Goal: Information Seeking & Learning: Learn about a topic

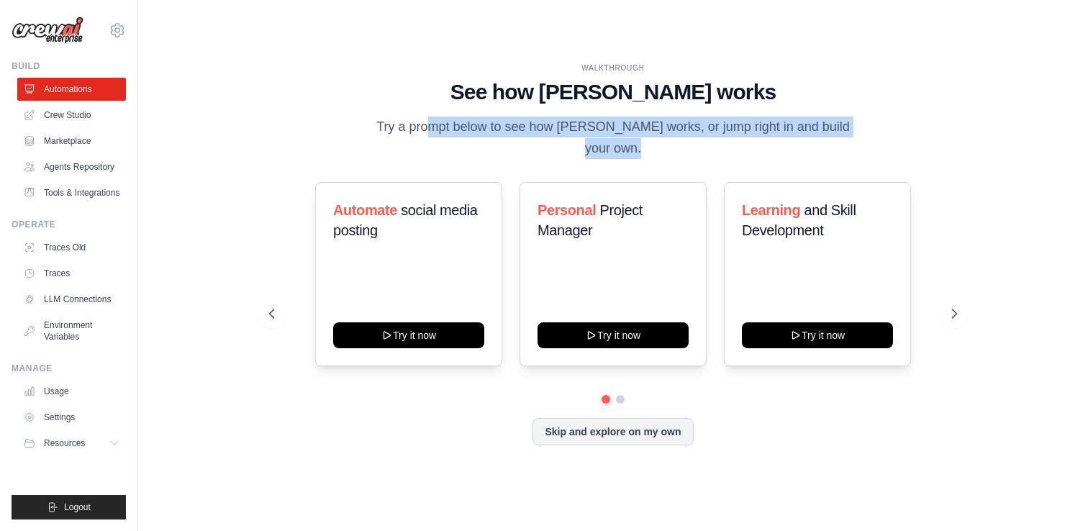
click at [337, 123] on div "WALKTHROUGH See how [PERSON_NAME] works Try a prompt below to see how [PERSON_N…" at bounding box center [613, 111] width 688 height 96
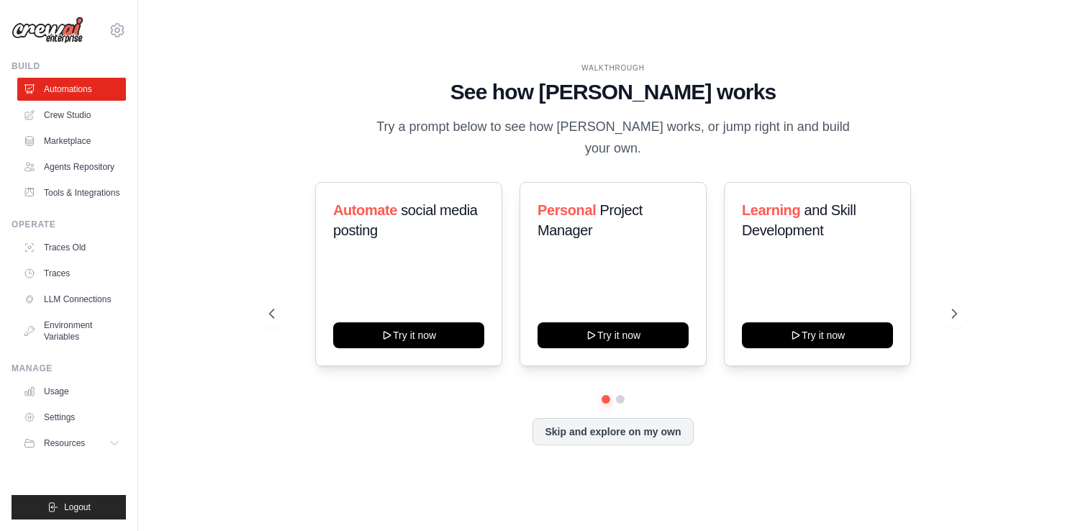
click at [362, 122] on div "WALKTHROUGH See how [PERSON_NAME] works Try a prompt below to see how [PERSON_N…" at bounding box center [613, 111] width 688 height 96
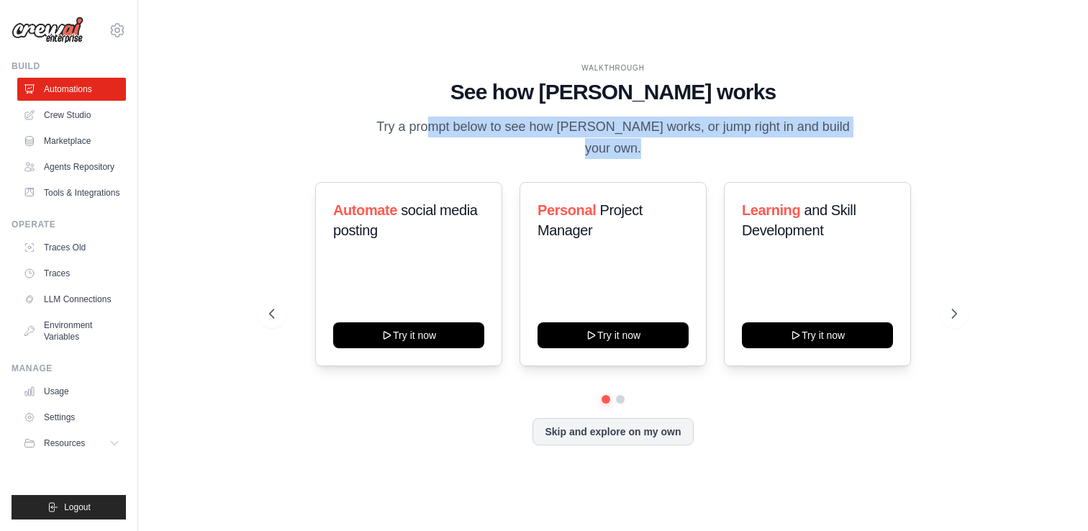
click at [362, 122] on div "WALKTHROUGH See how [PERSON_NAME] works Try a prompt below to see how [PERSON_N…" at bounding box center [613, 111] width 688 height 96
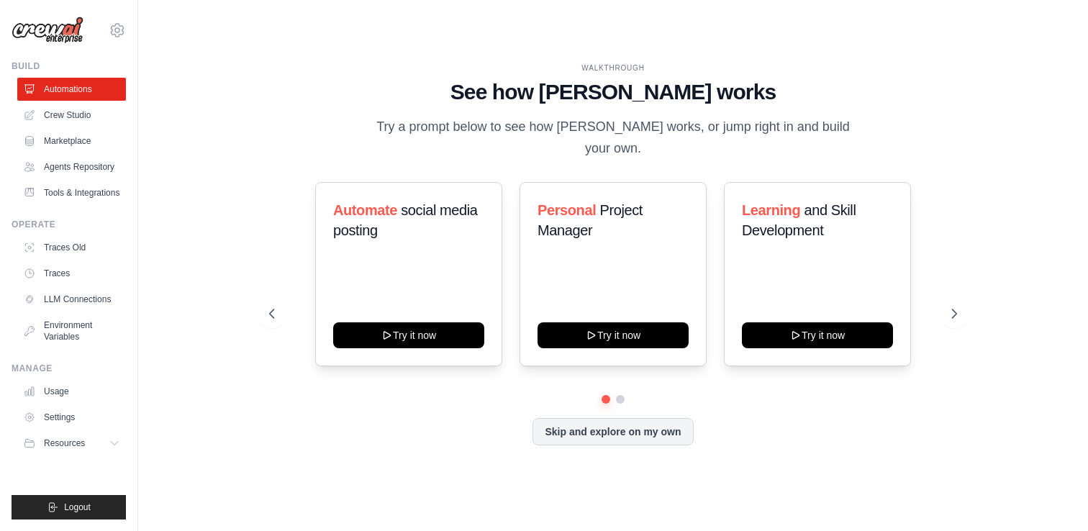
click at [404, 121] on p "Try a prompt below to see how [PERSON_NAME] works, or jump right in and build y…" at bounding box center [612, 138] width 483 height 42
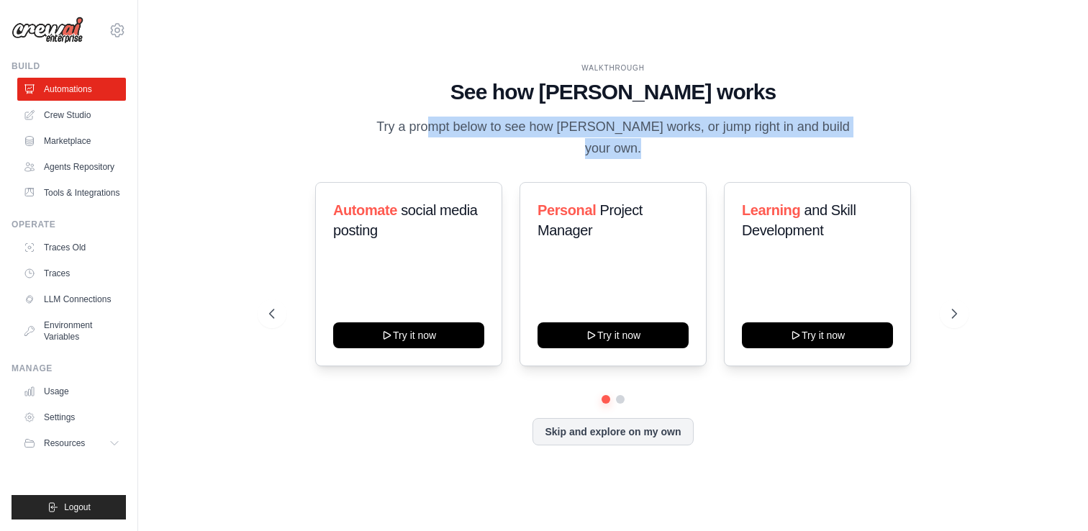
click at [404, 121] on p "Try a prompt below to see how [PERSON_NAME] works, or jump right in and build y…" at bounding box center [612, 138] width 483 height 42
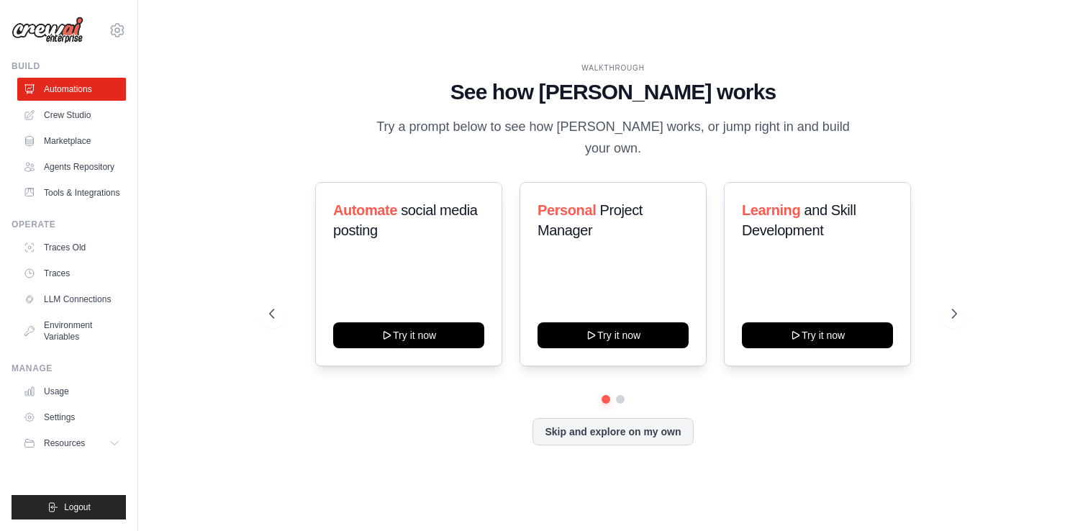
click at [424, 126] on p "Try a prompt below to see how [PERSON_NAME] works, or jump right in and build y…" at bounding box center [612, 138] width 483 height 42
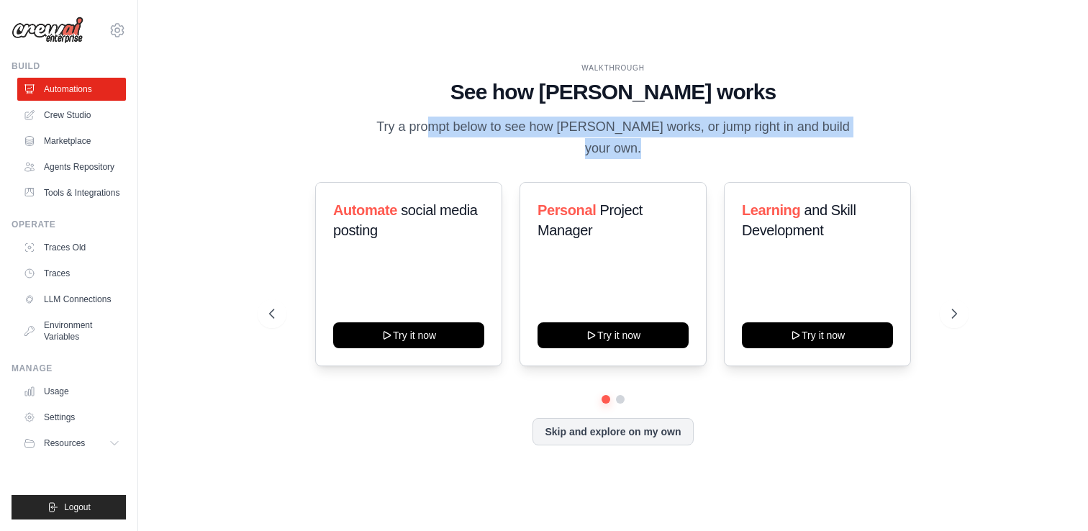
click at [424, 126] on p "Try a prompt below to see how [PERSON_NAME] works, or jump right in and build y…" at bounding box center [612, 138] width 483 height 42
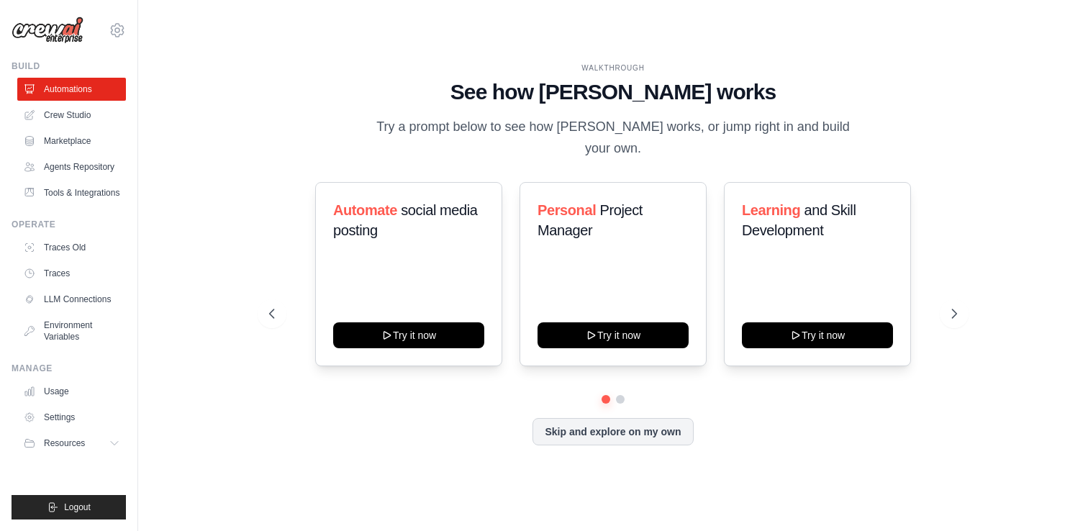
click at [455, 125] on p "Try a prompt below to see how [PERSON_NAME] works, or jump right in and build y…" at bounding box center [612, 138] width 483 height 42
click at [452, 125] on p "Try a prompt below to see how [PERSON_NAME] works, or jump right in and build y…" at bounding box center [612, 138] width 483 height 42
click at [538, 128] on p "Try a prompt below to see how [PERSON_NAME] works, or jump right in and build y…" at bounding box center [612, 138] width 483 height 42
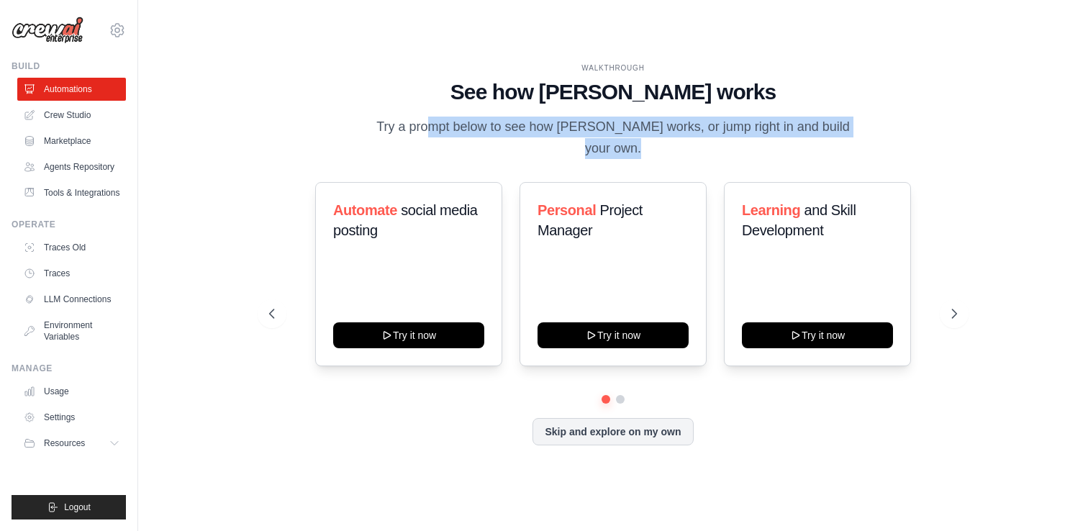
click at [538, 128] on p "Try a prompt below to see how [PERSON_NAME] works, or jump right in and build y…" at bounding box center [612, 138] width 483 height 42
click at [573, 130] on p "Try a prompt below to see how [PERSON_NAME] works, or jump right in and build y…" at bounding box center [612, 138] width 483 height 42
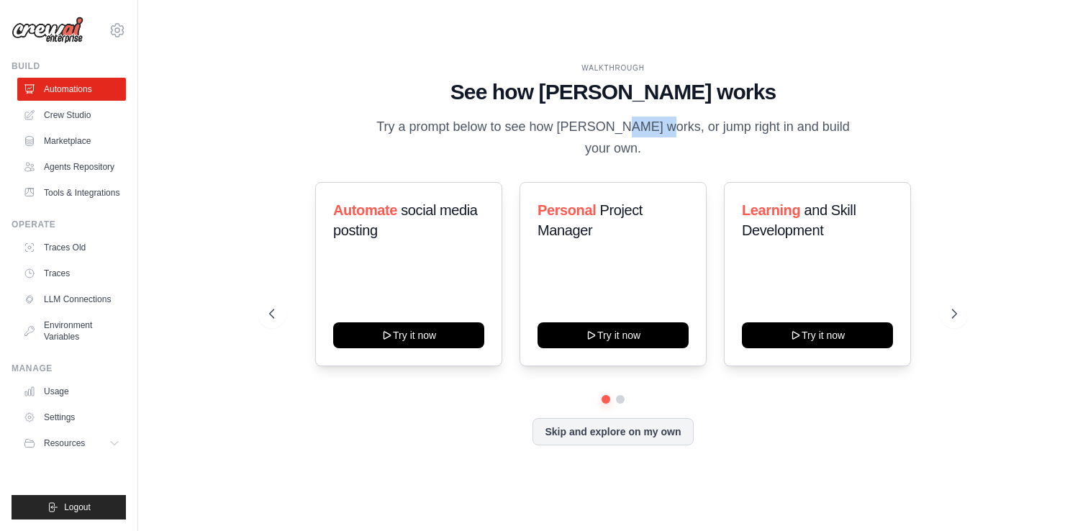
click at [573, 130] on p "Try a prompt below to see how [PERSON_NAME] works, or jump right in and build y…" at bounding box center [612, 138] width 483 height 42
click at [595, 139] on p "Try a prompt below to see how [PERSON_NAME] works, or jump right in and build y…" at bounding box center [612, 138] width 483 height 42
click at [603, 139] on p "Try a prompt below to see how [PERSON_NAME] works, or jump right in and build y…" at bounding box center [612, 138] width 483 height 42
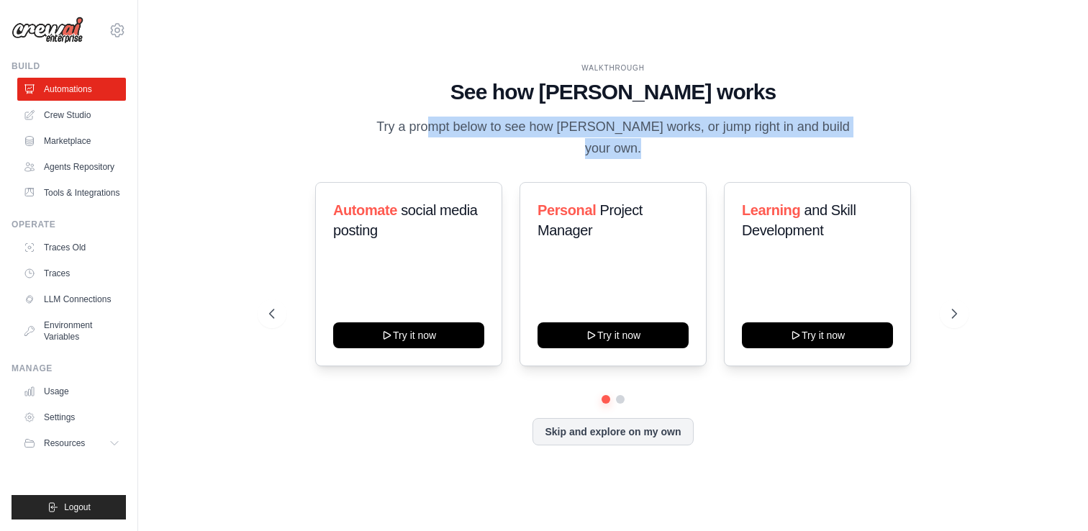
click at [603, 139] on p "Try a prompt below to see how [PERSON_NAME] works, or jump right in and build y…" at bounding box center [612, 138] width 483 height 42
click at [599, 135] on p "Try a prompt below to see how [PERSON_NAME] works, or jump right in and build y…" at bounding box center [612, 138] width 483 height 42
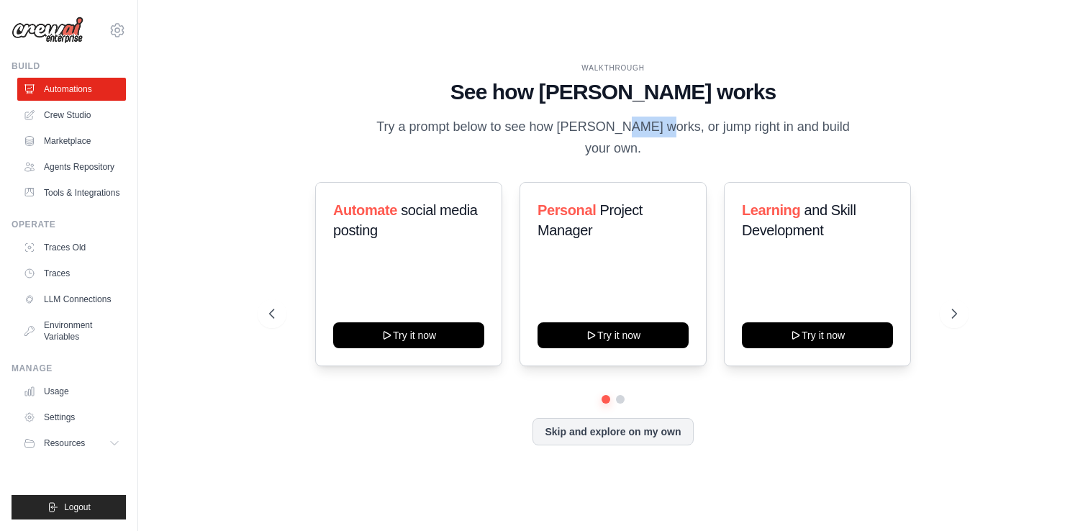
click at [599, 135] on p "Try a prompt below to see how [PERSON_NAME] works, or jump right in and build y…" at bounding box center [612, 138] width 483 height 42
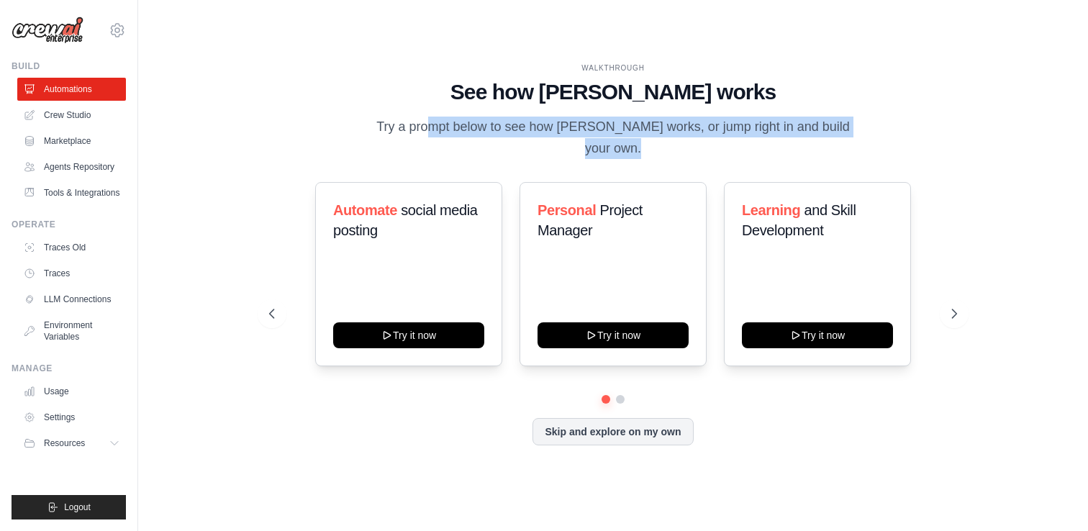
click at [599, 135] on p "Try a prompt below to see how [PERSON_NAME] works, or jump right in and build y…" at bounding box center [612, 138] width 483 height 42
click at [582, 135] on p "Try a prompt below to see how [PERSON_NAME] works, or jump right in and build y…" at bounding box center [612, 138] width 483 height 42
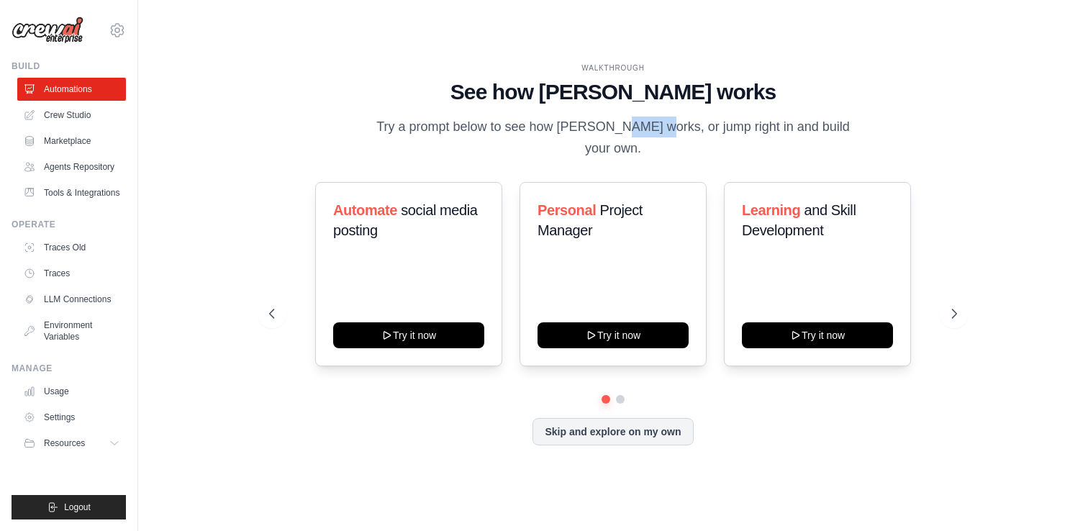
click at [582, 135] on p "Try a prompt below to see how [PERSON_NAME] works, or jump right in and build y…" at bounding box center [612, 138] width 483 height 42
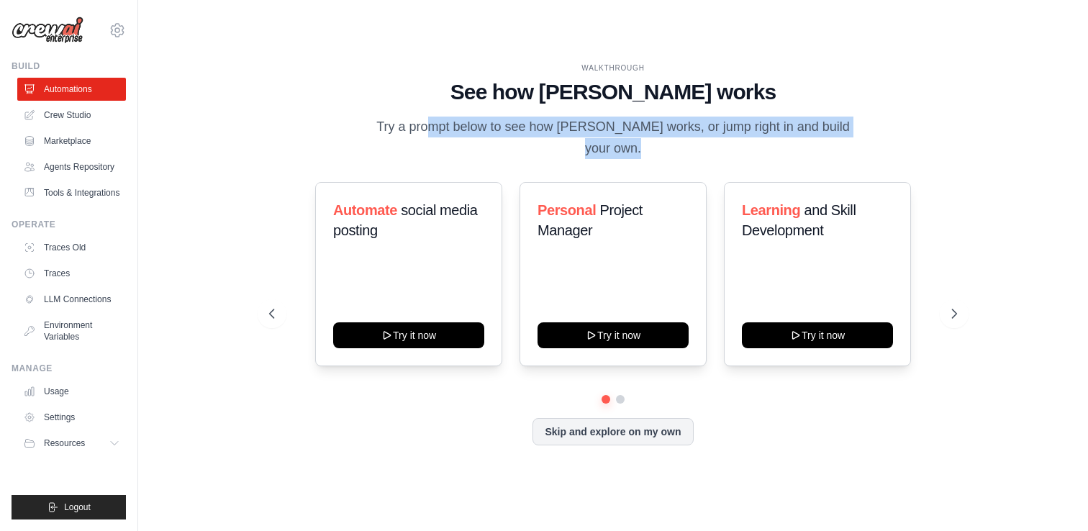
click at [582, 135] on p "Try a prompt below to see how [PERSON_NAME] works, or jump right in and build y…" at bounding box center [612, 138] width 483 height 42
click at [584, 135] on p "Try a prompt below to see how [PERSON_NAME] works, or jump right in and build y…" at bounding box center [612, 138] width 483 height 42
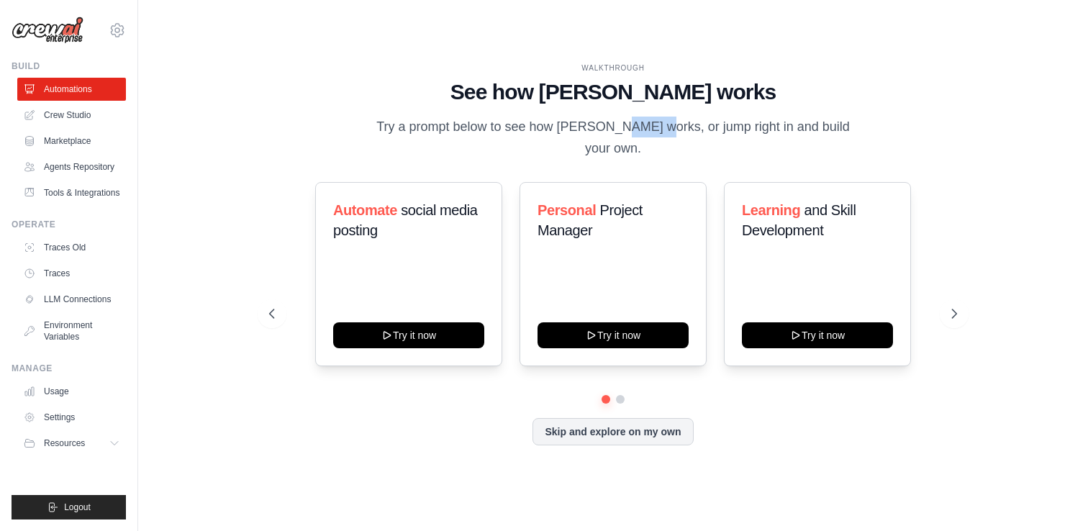
click at [584, 135] on p "Try a prompt below to see how [PERSON_NAME] works, or jump right in and build y…" at bounding box center [612, 138] width 483 height 42
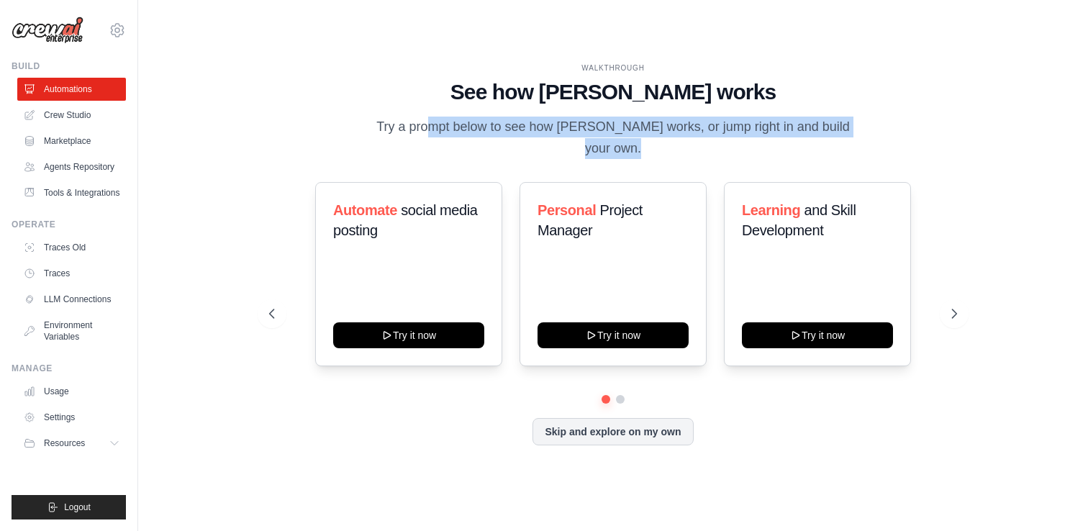
click at [584, 135] on p "Try a prompt below to see how [PERSON_NAME] works, or jump right in and build y…" at bounding box center [612, 138] width 483 height 42
click at [83, 144] on link "Marketplace" at bounding box center [73, 140] width 109 height 23
click at [78, 155] on link "Agents Repository" at bounding box center [73, 166] width 109 height 23
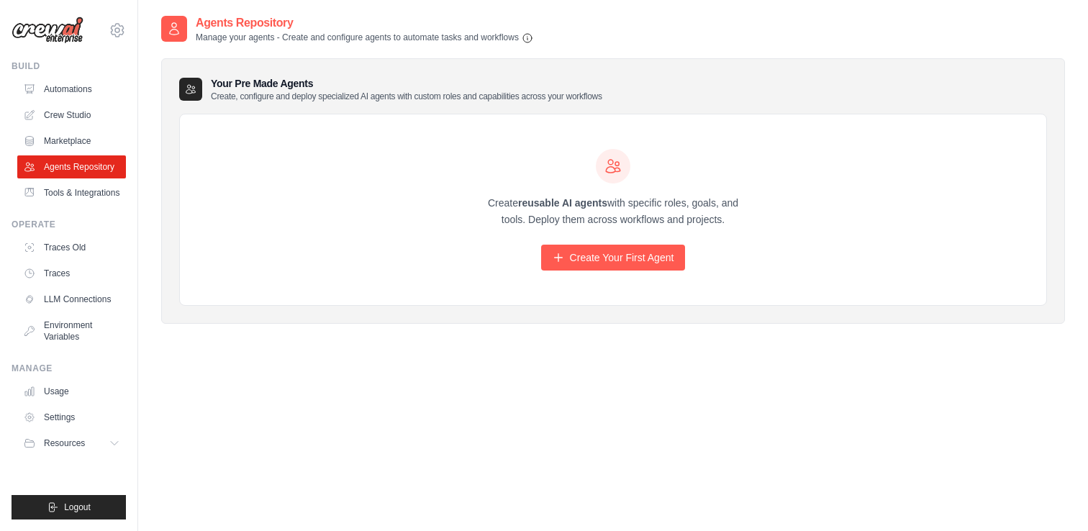
drag, startPoint x: 561, startPoint y: 211, endPoint x: 680, endPoint y: 214, distance: 119.5
click at [680, 214] on p "Create reusable AI agents with specific roles, goals, and tools. Deploy them ac…" at bounding box center [613, 211] width 276 height 33
click at [690, 215] on p "Create reusable AI agents with specific roles, goals, and tools. Deploy them ac…" at bounding box center [613, 211] width 276 height 33
drag, startPoint x: 733, startPoint y: 230, endPoint x: 426, endPoint y: 224, distance: 307.2
click at [426, 225] on div "Create reusable AI agents with specific roles, goals, and tools. Deploy them ac…" at bounding box center [613, 209] width 866 height 191
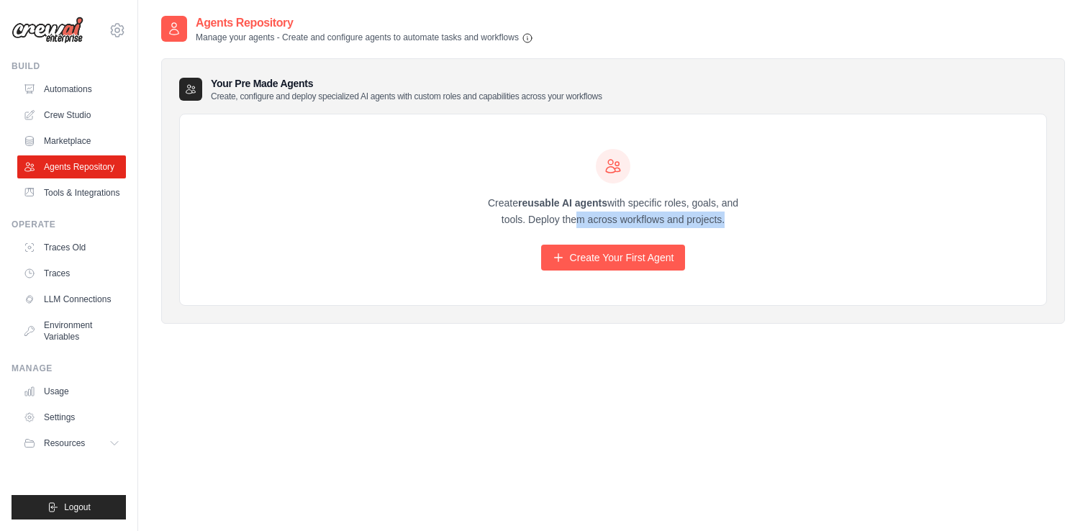
click at [426, 224] on div "Create reusable AI agents with specific roles, goals, and tools. Deploy them ac…" at bounding box center [613, 209] width 866 height 191
click at [75, 98] on link "Automations" at bounding box center [73, 89] width 109 height 23
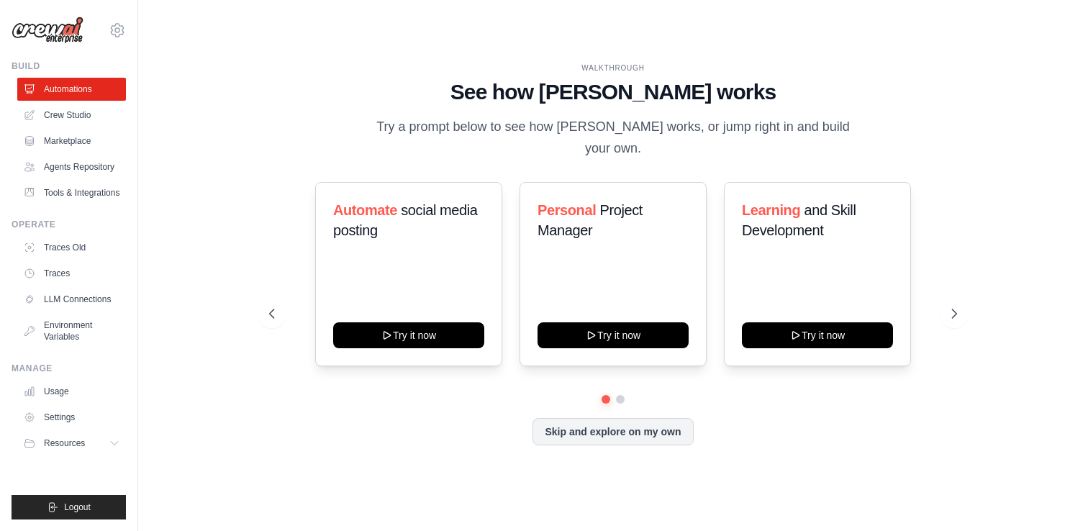
click at [524, 135] on div "WALKTHROUGH See how [PERSON_NAME] works Try a prompt below to see how [PERSON_N…" at bounding box center [613, 111] width 688 height 96
click at [524, 135] on p "Try a prompt below to see how [PERSON_NAME] works, or jump right in and build y…" at bounding box center [612, 138] width 483 height 42
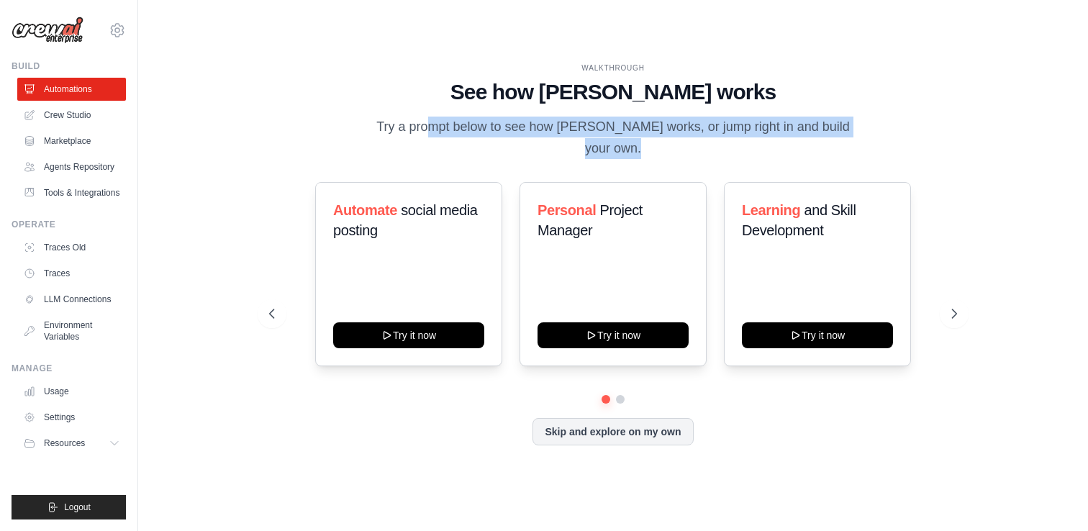
click at [524, 135] on p "Try a prompt below to see how [PERSON_NAME] works, or jump right in and build y…" at bounding box center [612, 138] width 483 height 42
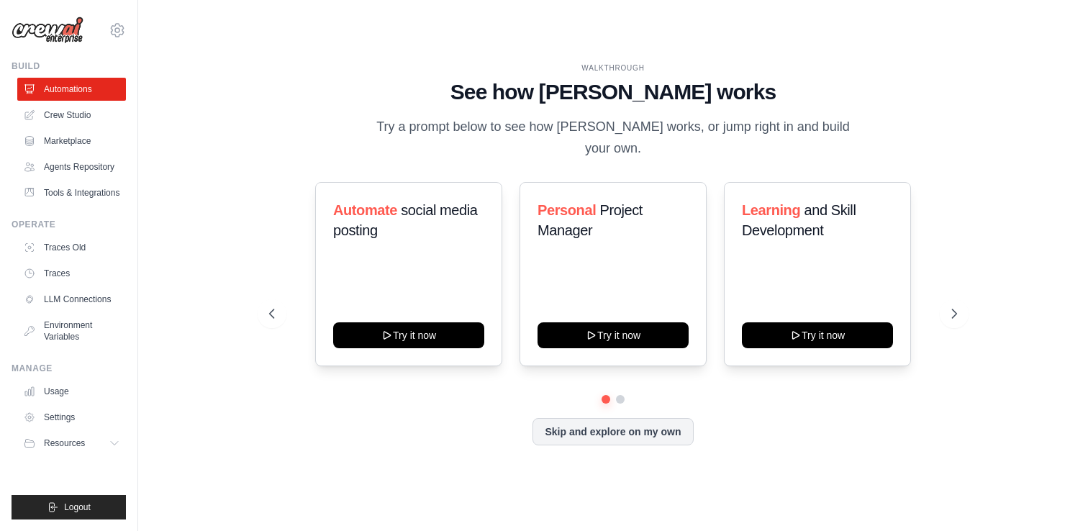
click at [598, 156] on p "Try a prompt below to see how [PERSON_NAME] works, or jump right in and build y…" at bounding box center [612, 138] width 483 height 42
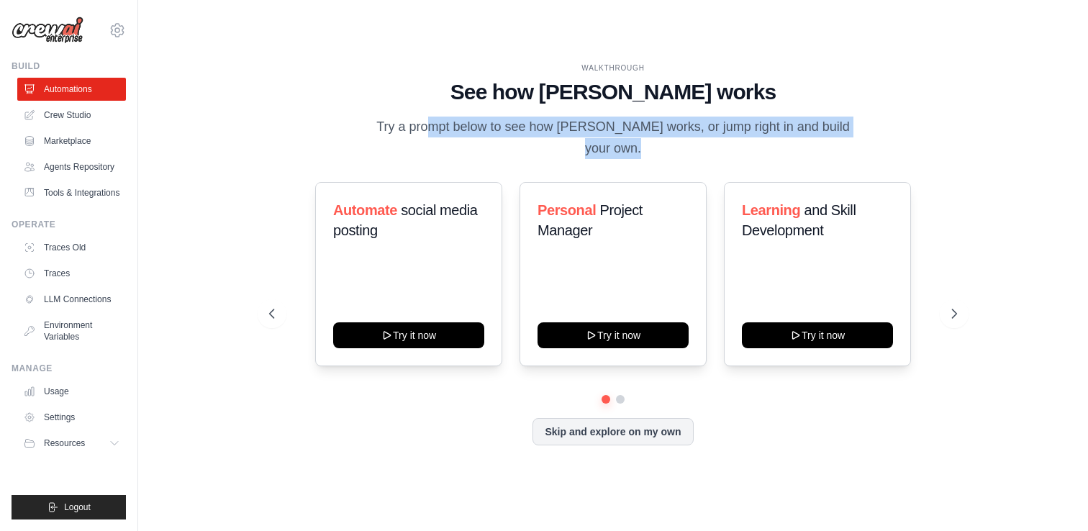
click at [598, 156] on p "Try a prompt below to see how [PERSON_NAME] works, or jump right in and build y…" at bounding box center [612, 138] width 483 height 42
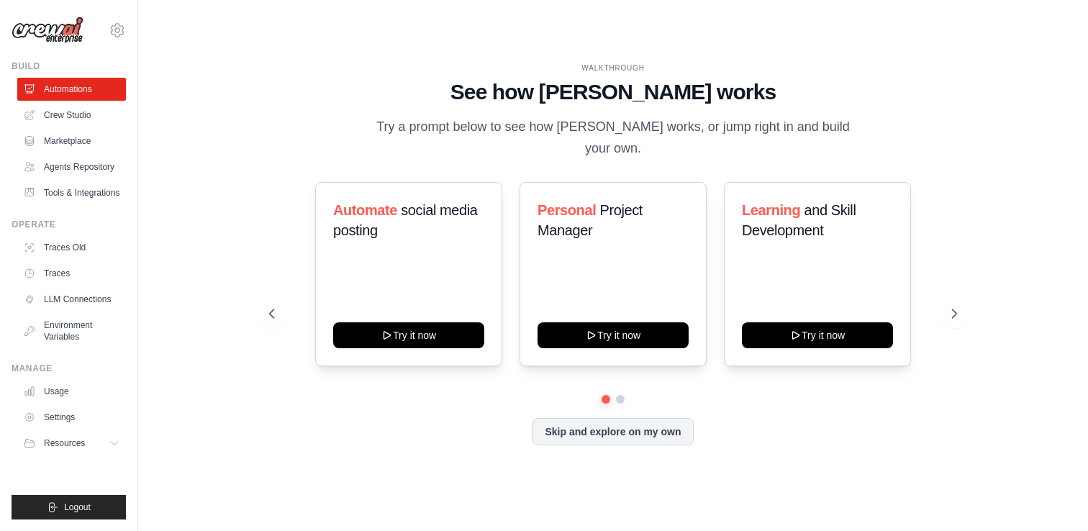
click at [624, 131] on p "Try a prompt below to see how [PERSON_NAME] works, or jump right in and build y…" at bounding box center [612, 138] width 483 height 42
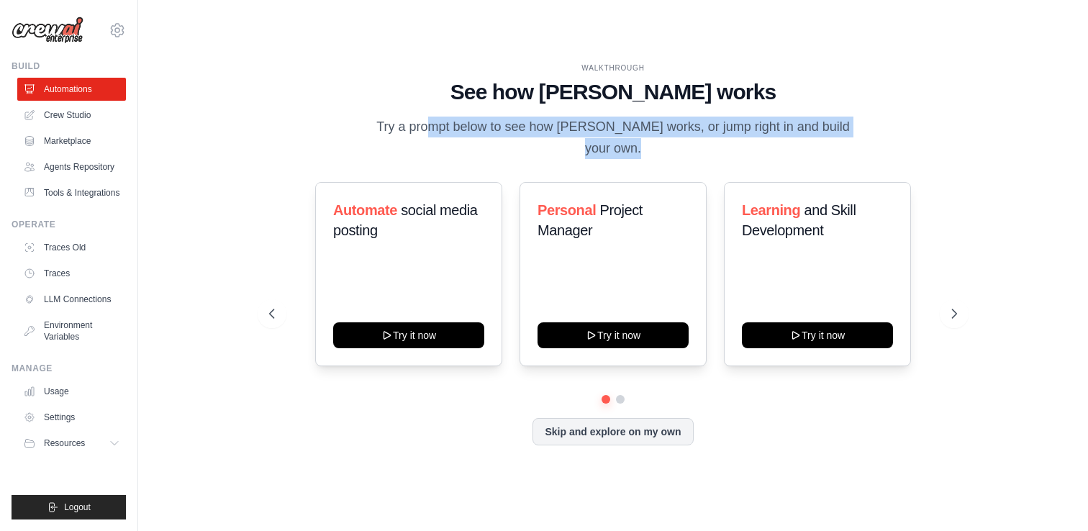
click at [624, 131] on p "Try a prompt below to see how [PERSON_NAME] works, or jump right in and build y…" at bounding box center [612, 138] width 483 height 42
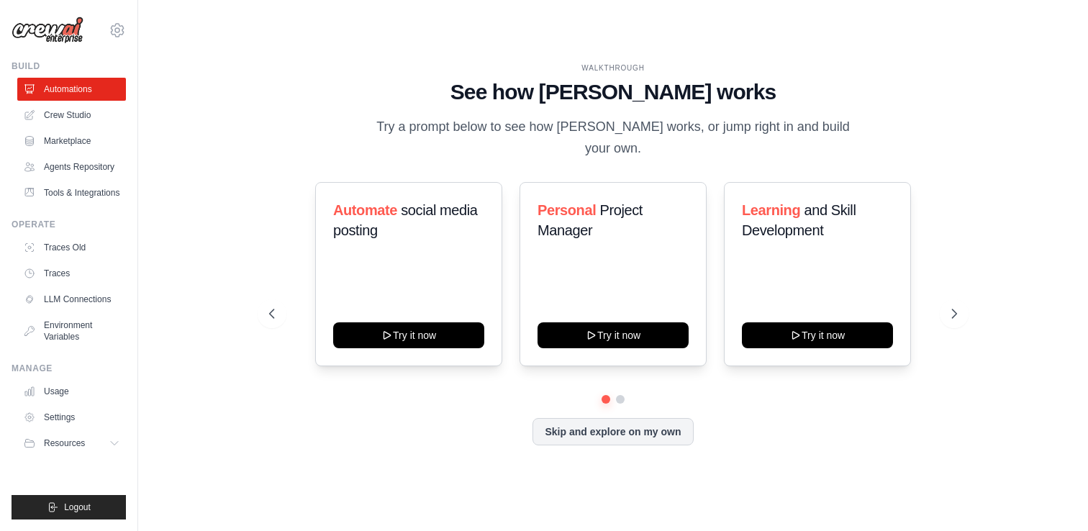
click at [665, 133] on p "Try a prompt below to see how [PERSON_NAME] works, or jump right in and build y…" at bounding box center [612, 138] width 483 height 42
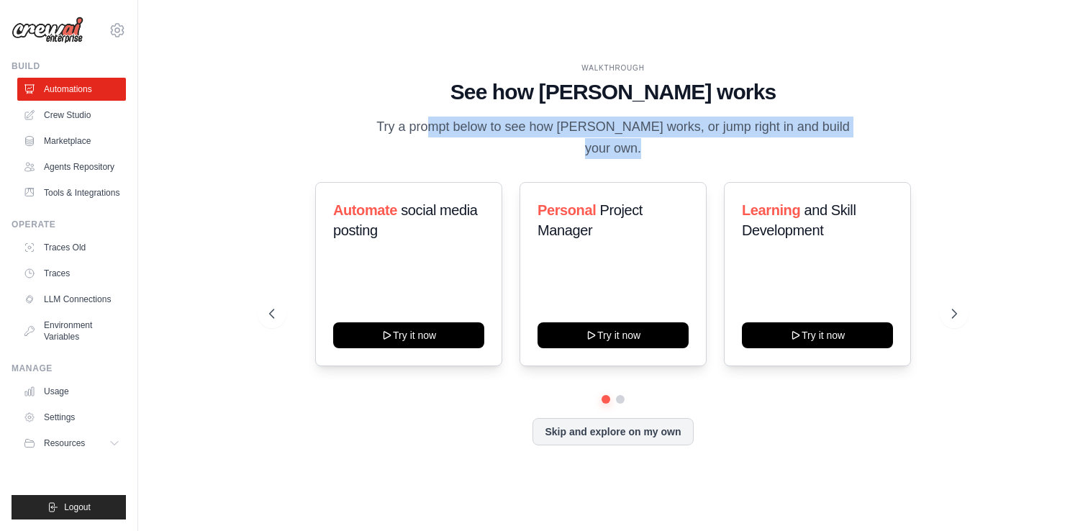
click at [665, 133] on p "Try a prompt below to see how [PERSON_NAME] works, or jump right in and build y…" at bounding box center [612, 138] width 483 height 42
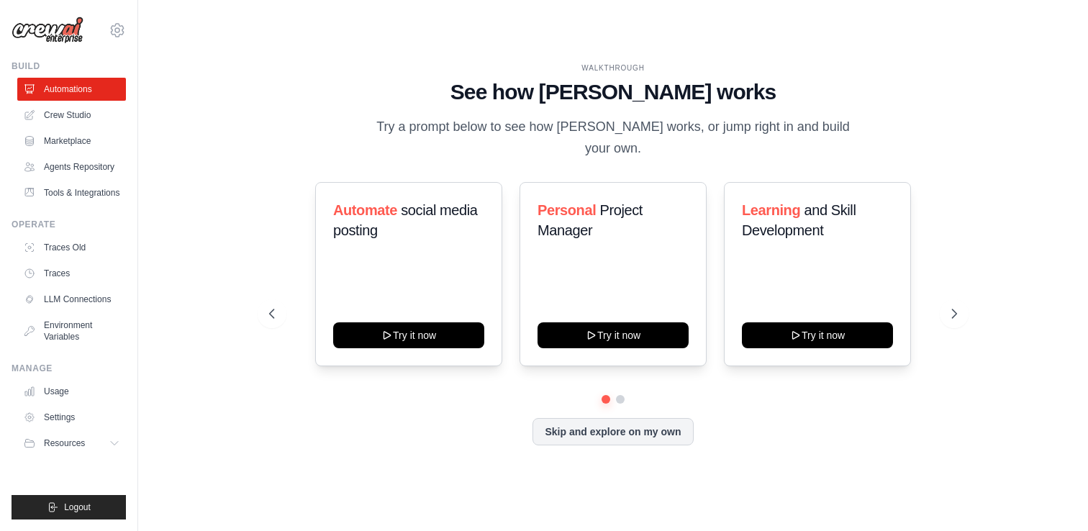
click at [705, 134] on p "Try a prompt below to see how [PERSON_NAME] works, or jump right in and build y…" at bounding box center [612, 138] width 483 height 42
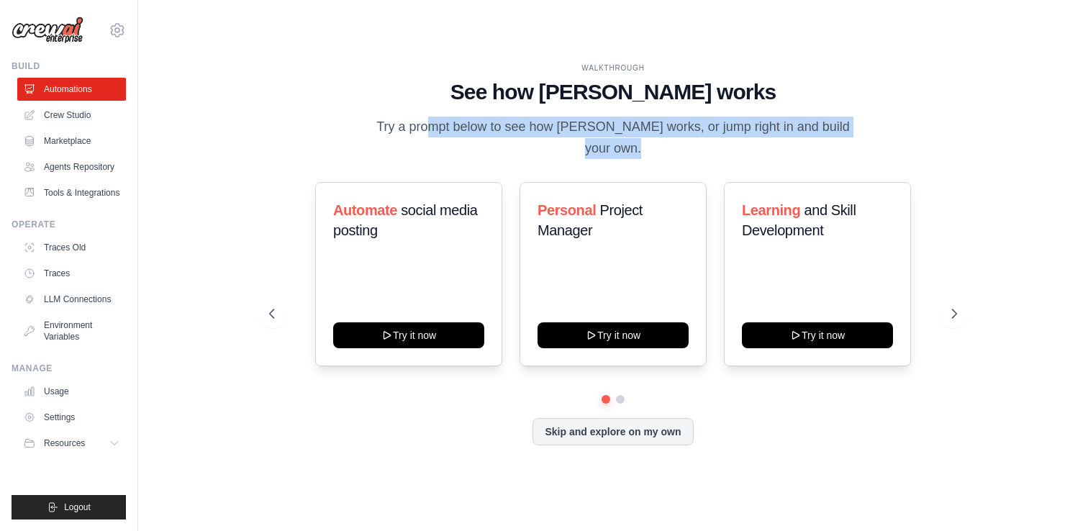
click at [705, 134] on p "Try a prompt below to see how [PERSON_NAME] works, or jump right in and build y…" at bounding box center [612, 138] width 483 height 42
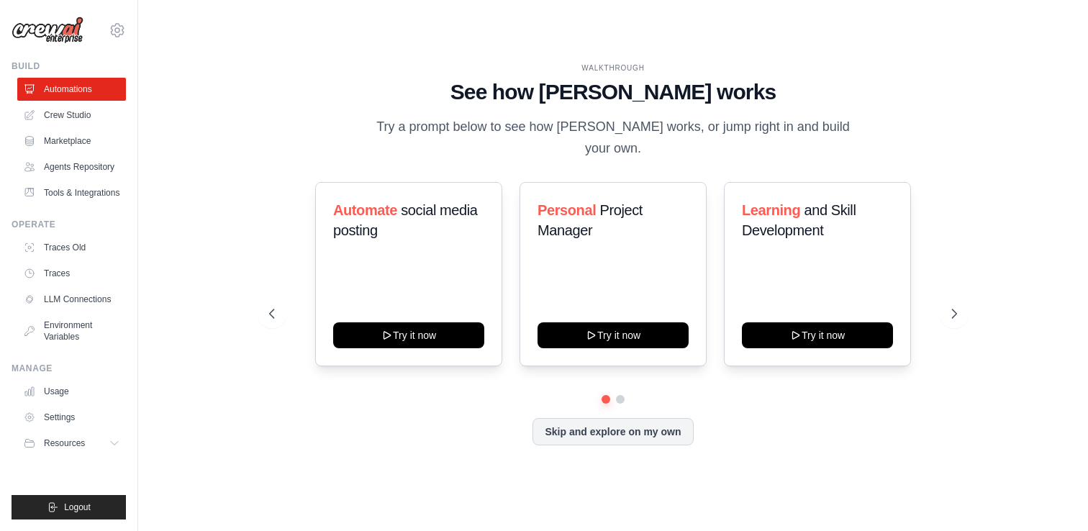
click at [729, 133] on p "Try a prompt below to see how [PERSON_NAME] works, or jump right in and build y…" at bounding box center [612, 138] width 483 height 42
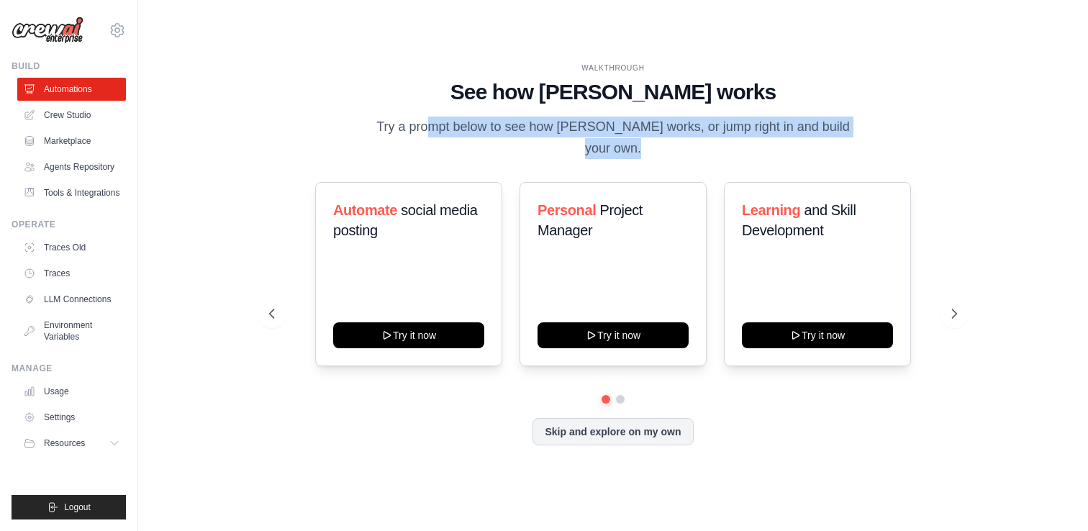
click at [729, 133] on p "Try a prompt below to see how [PERSON_NAME] works, or jump right in and build y…" at bounding box center [612, 138] width 483 height 42
click at [687, 134] on p "Try a prompt below to see how [PERSON_NAME] works, or jump right in and build y…" at bounding box center [612, 138] width 483 height 42
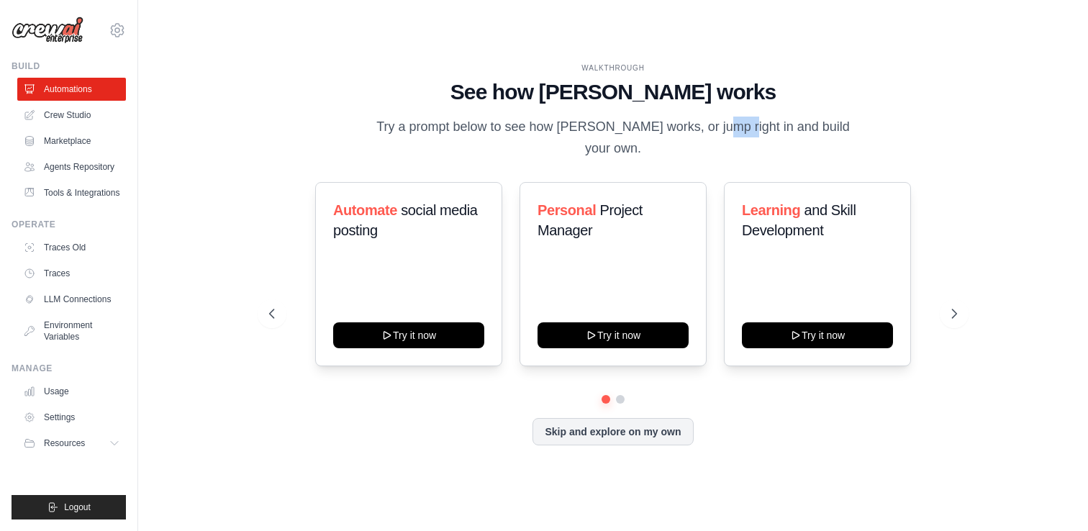
click at [687, 134] on p "Try a prompt below to see how [PERSON_NAME] works, or jump right in and build y…" at bounding box center [612, 138] width 483 height 42
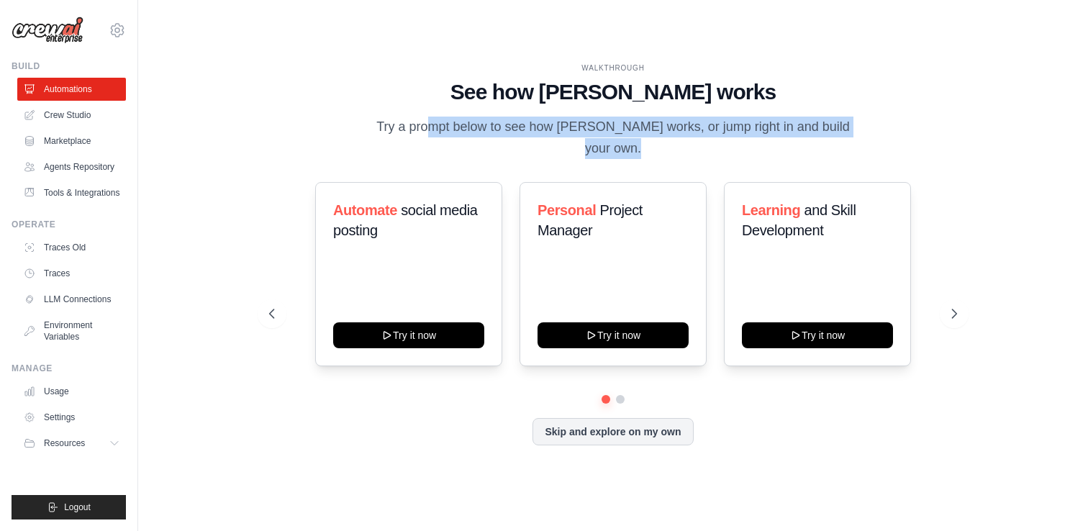
click at [687, 134] on p "Try a prompt below to see how [PERSON_NAME] works, or jump right in and build y…" at bounding box center [612, 138] width 483 height 42
click at [678, 136] on p "Try a prompt below to see how [PERSON_NAME] works, or jump right in and build y…" at bounding box center [612, 138] width 483 height 42
